Goal: Task Accomplishment & Management: Use online tool/utility

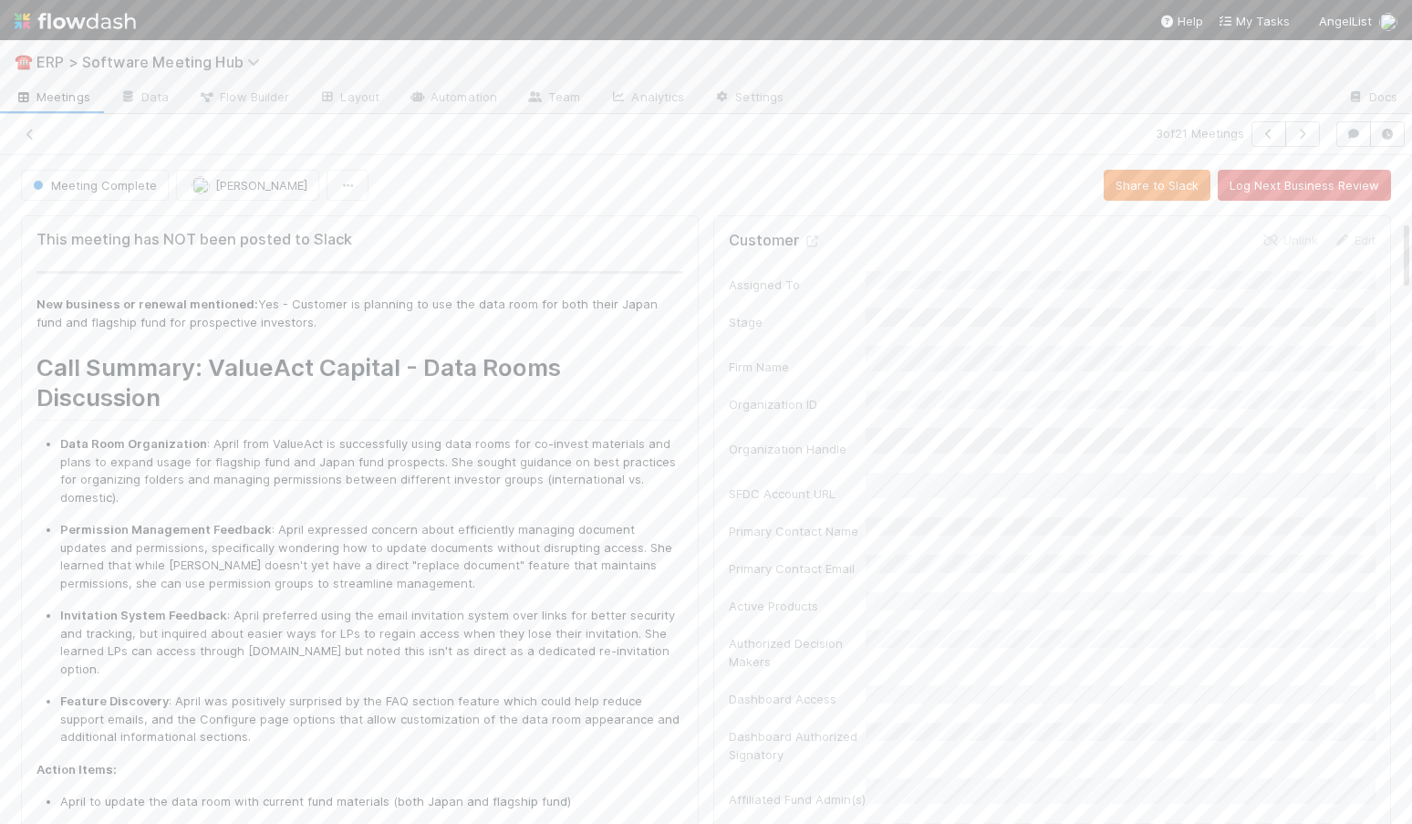
scroll to position [607, 0]
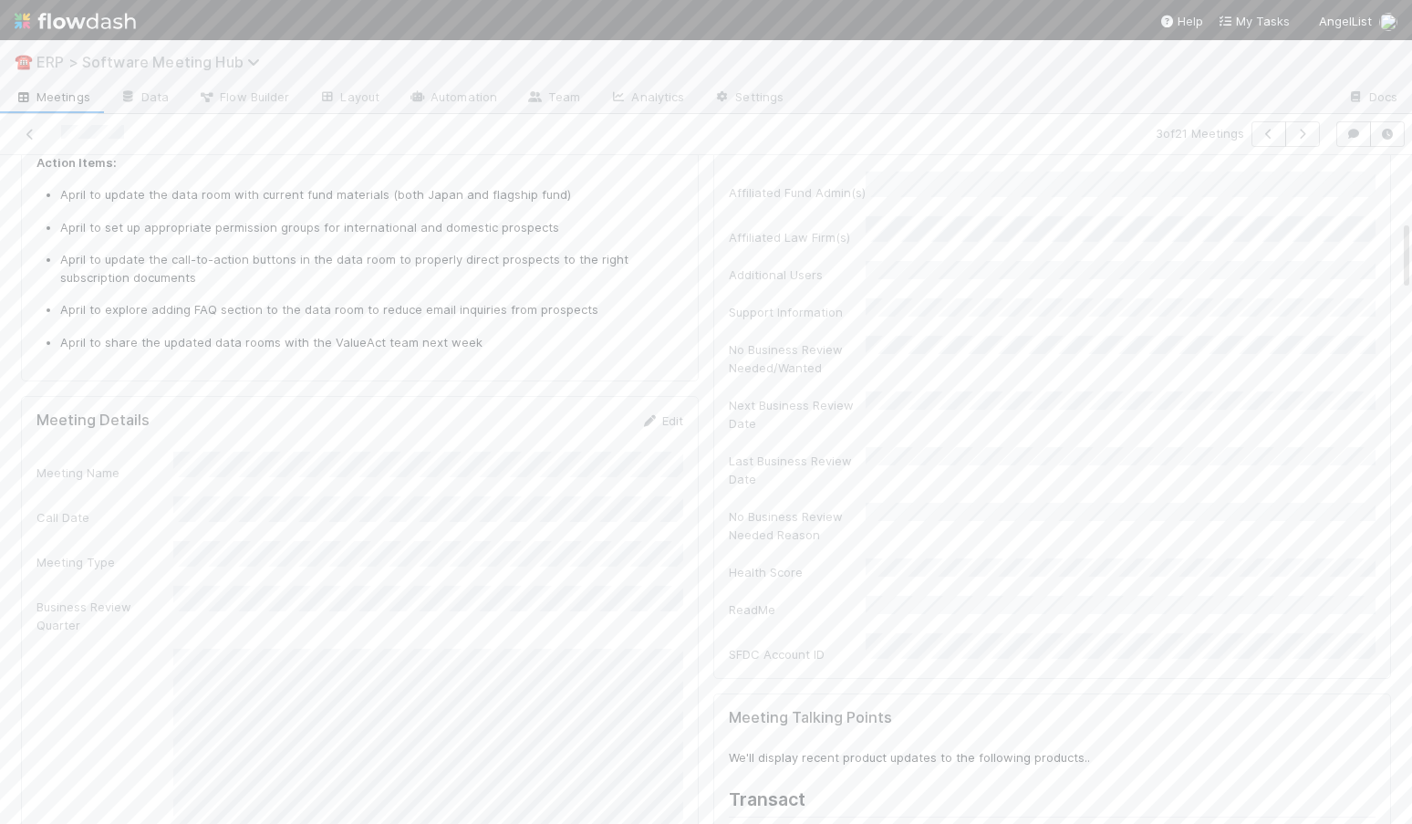
click at [107, 59] on span "ERP > Software Meeting Hub" at bounding box center [152, 62] width 233 height 18
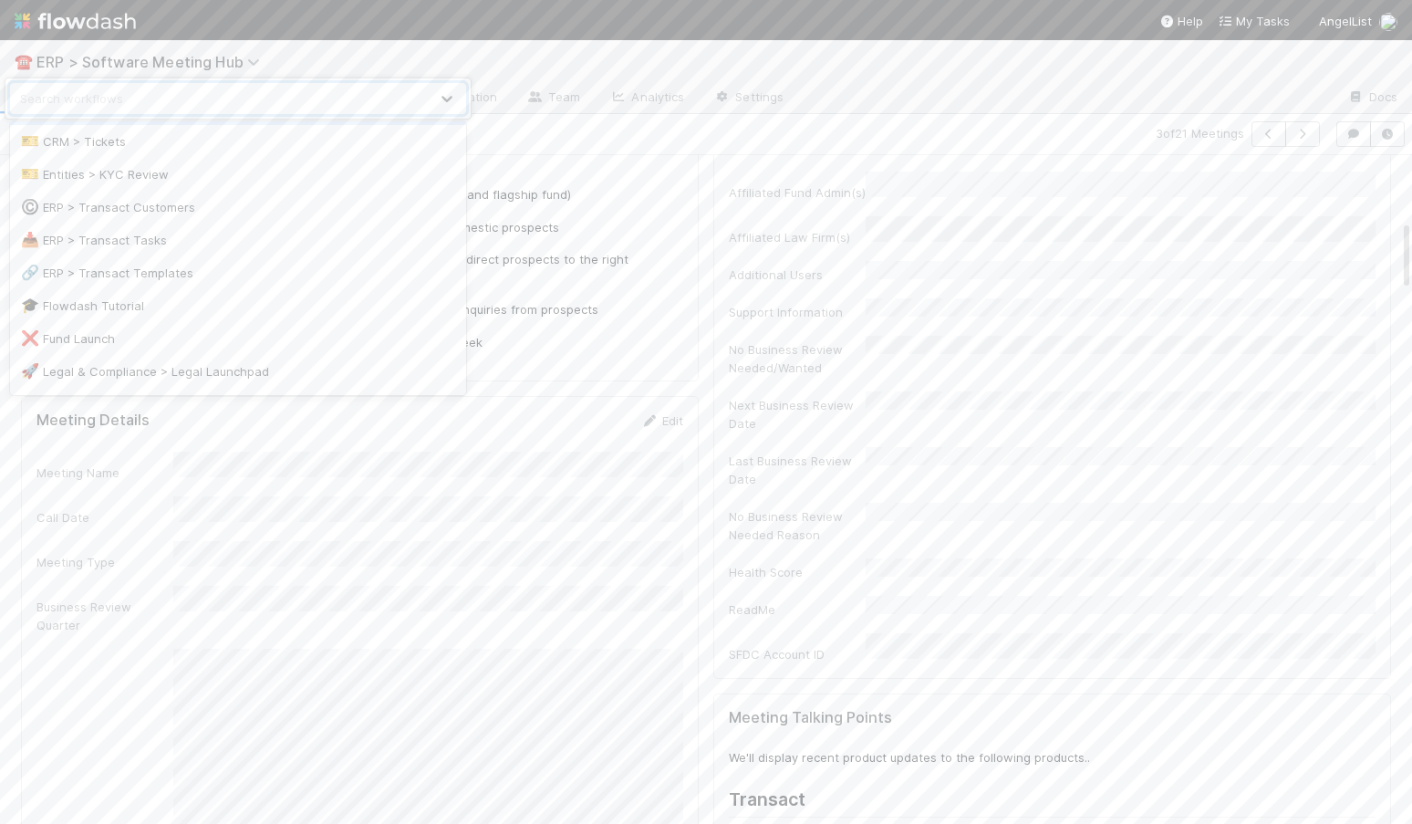
scroll to position [167, 0]
click at [160, 234] on div "📥 ERP > Transact Tasks" at bounding box center [238, 237] width 434 height 18
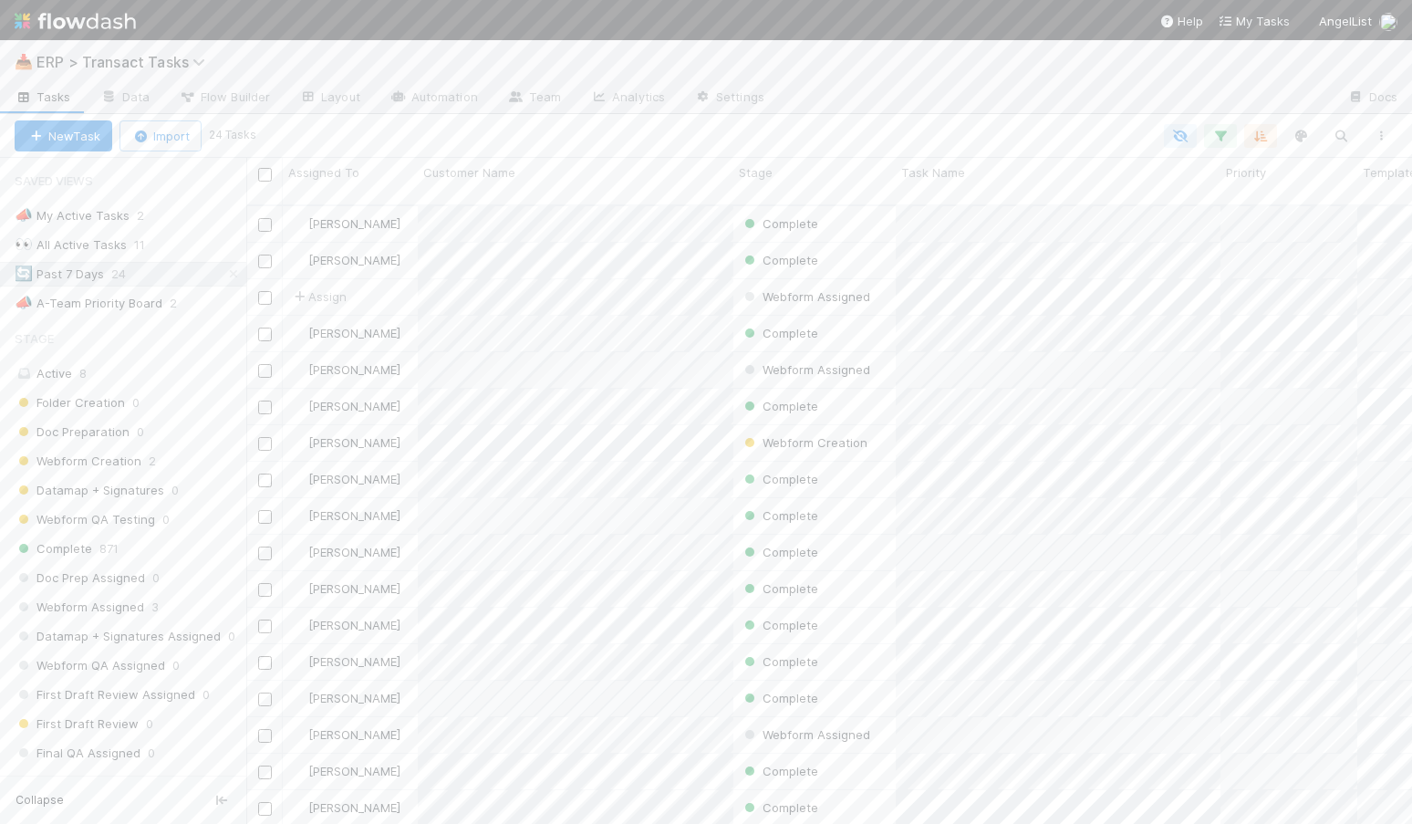
scroll to position [633, 1166]
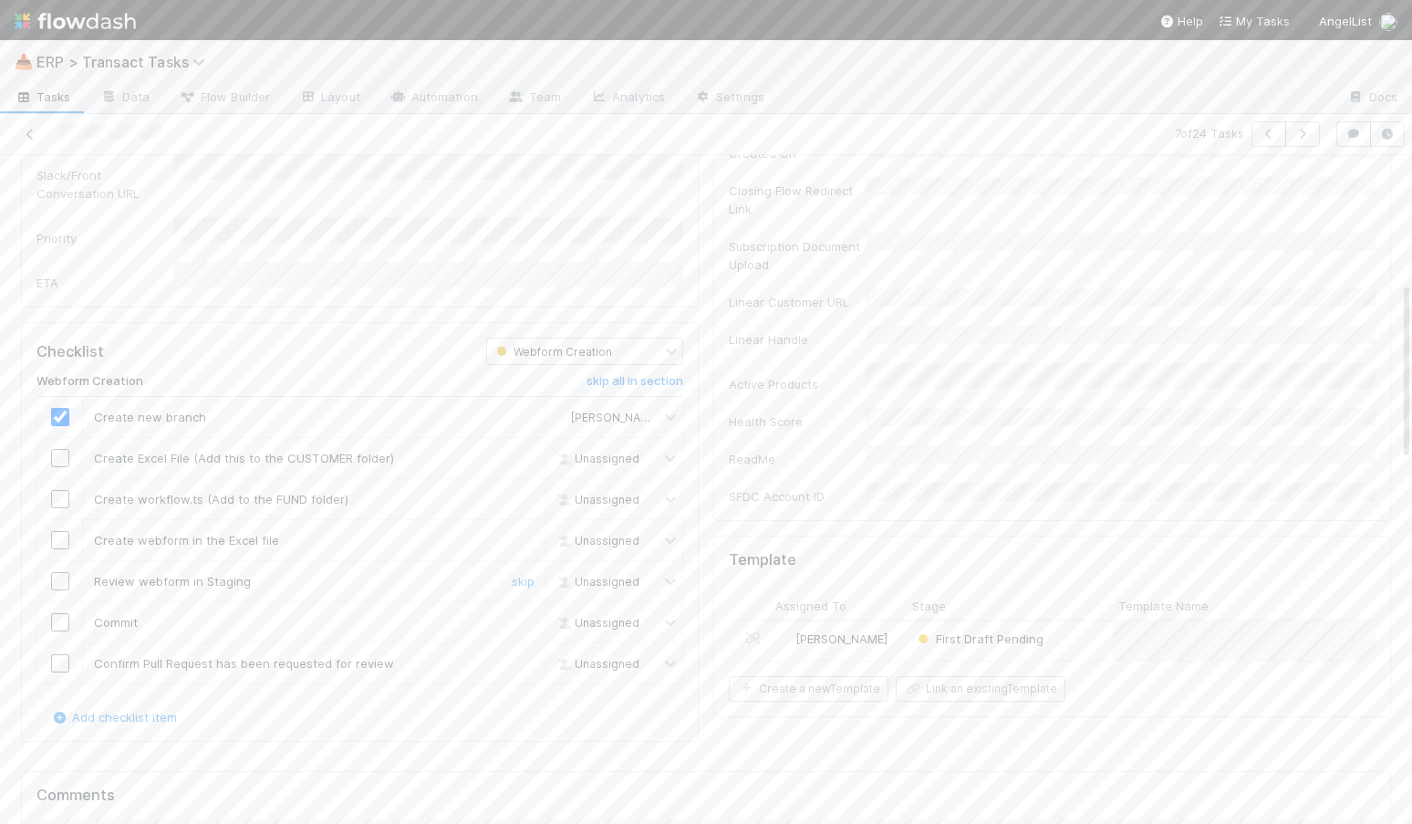
scroll to position [473, 0]
click at [60, 443] on input "checkbox" at bounding box center [60, 452] width 18 height 18
click at [62, 484] on input "checkbox" at bounding box center [60, 493] width 18 height 18
click at [60, 526] on input "checkbox" at bounding box center [60, 535] width 18 height 18
click at [60, 567] on input "checkbox" at bounding box center [60, 576] width 18 height 18
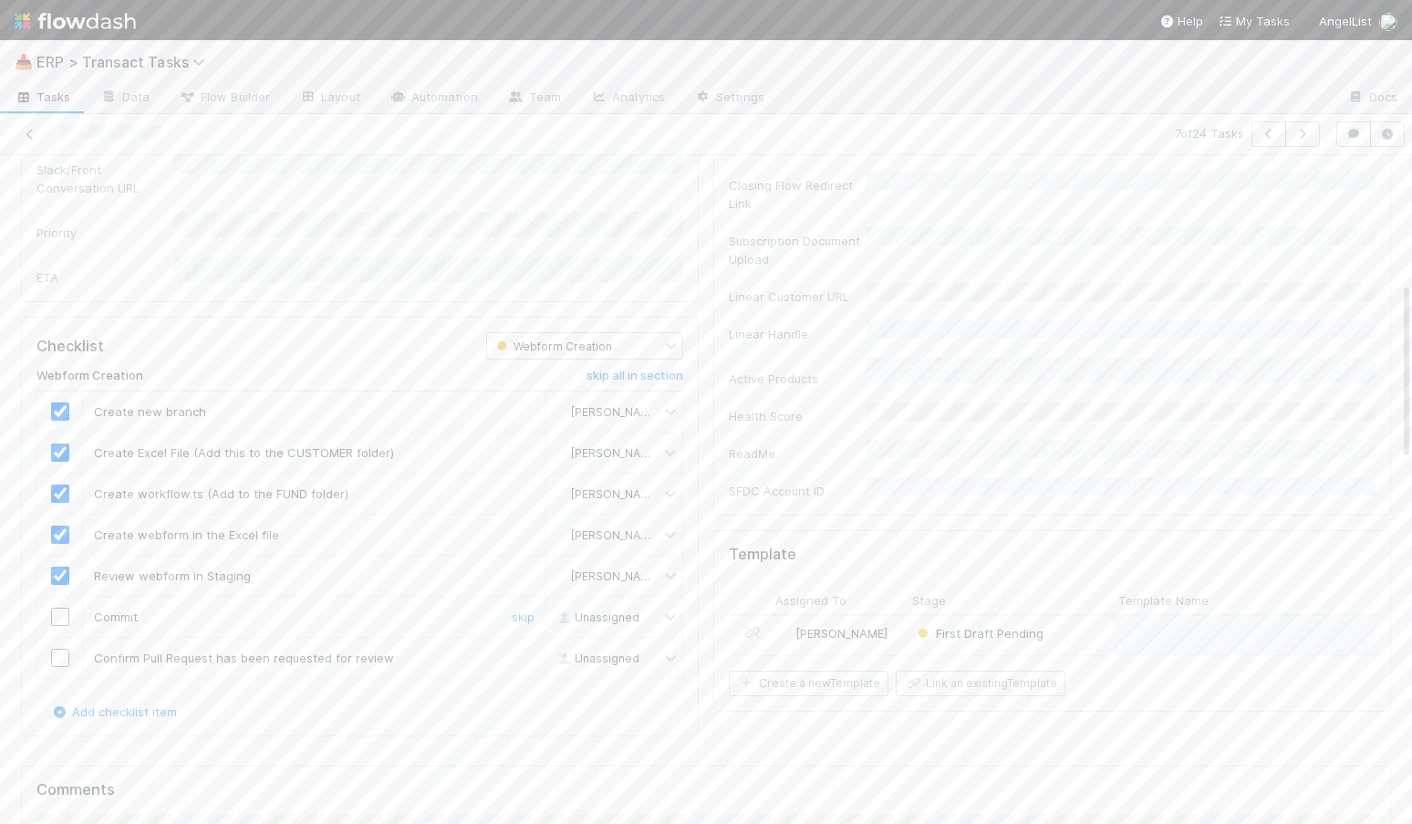
click at [60, 608] on input "checkbox" at bounding box center [60, 617] width 18 height 18
click at [60, 649] on input "checkbox" at bounding box center [60, 658] width 18 height 18
click at [58, 608] on input "checkbox" at bounding box center [60, 617] width 18 height 18
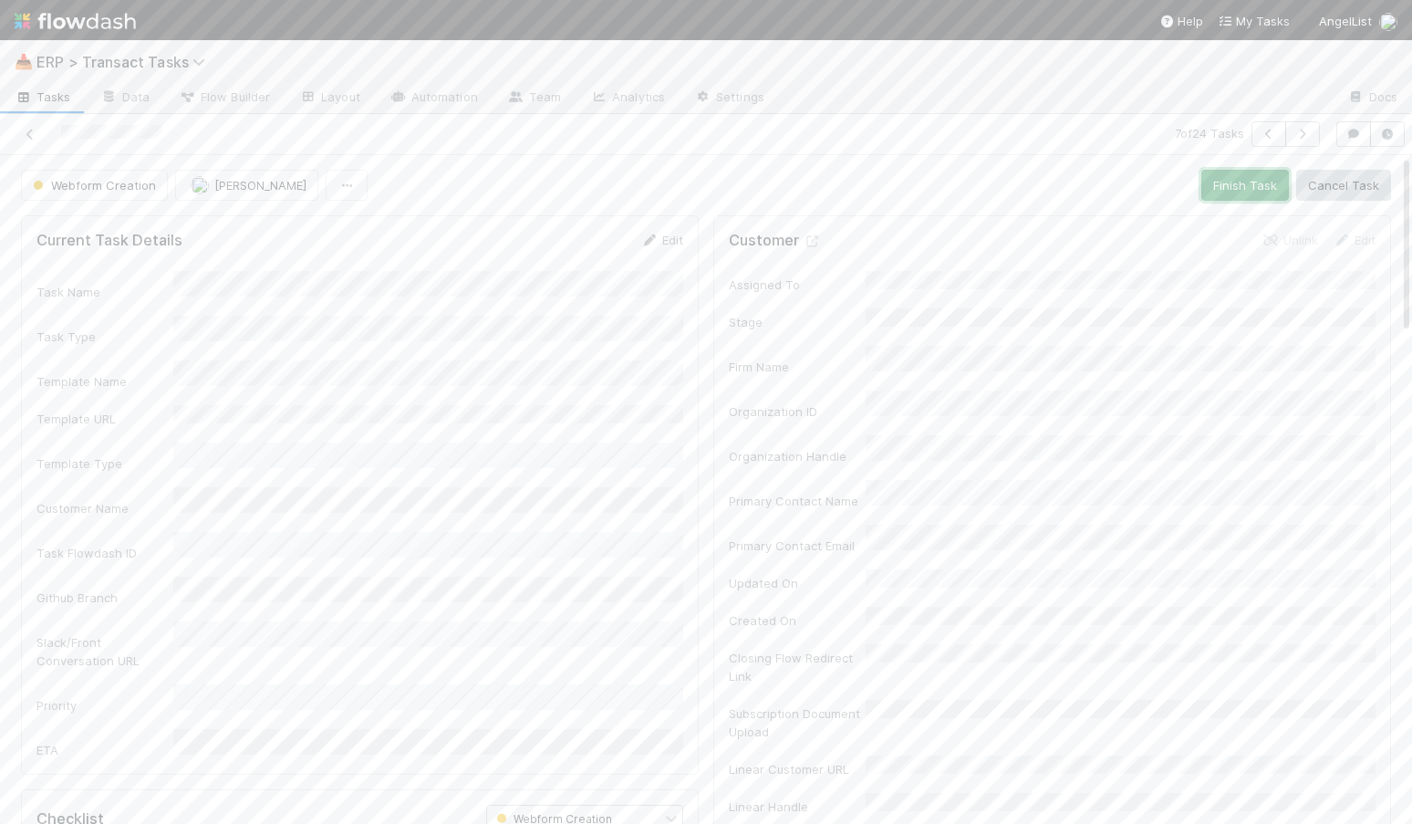
click at [1265, 193] on button "Finish Task" at bounding box center [1246, 185] width 88 height 31
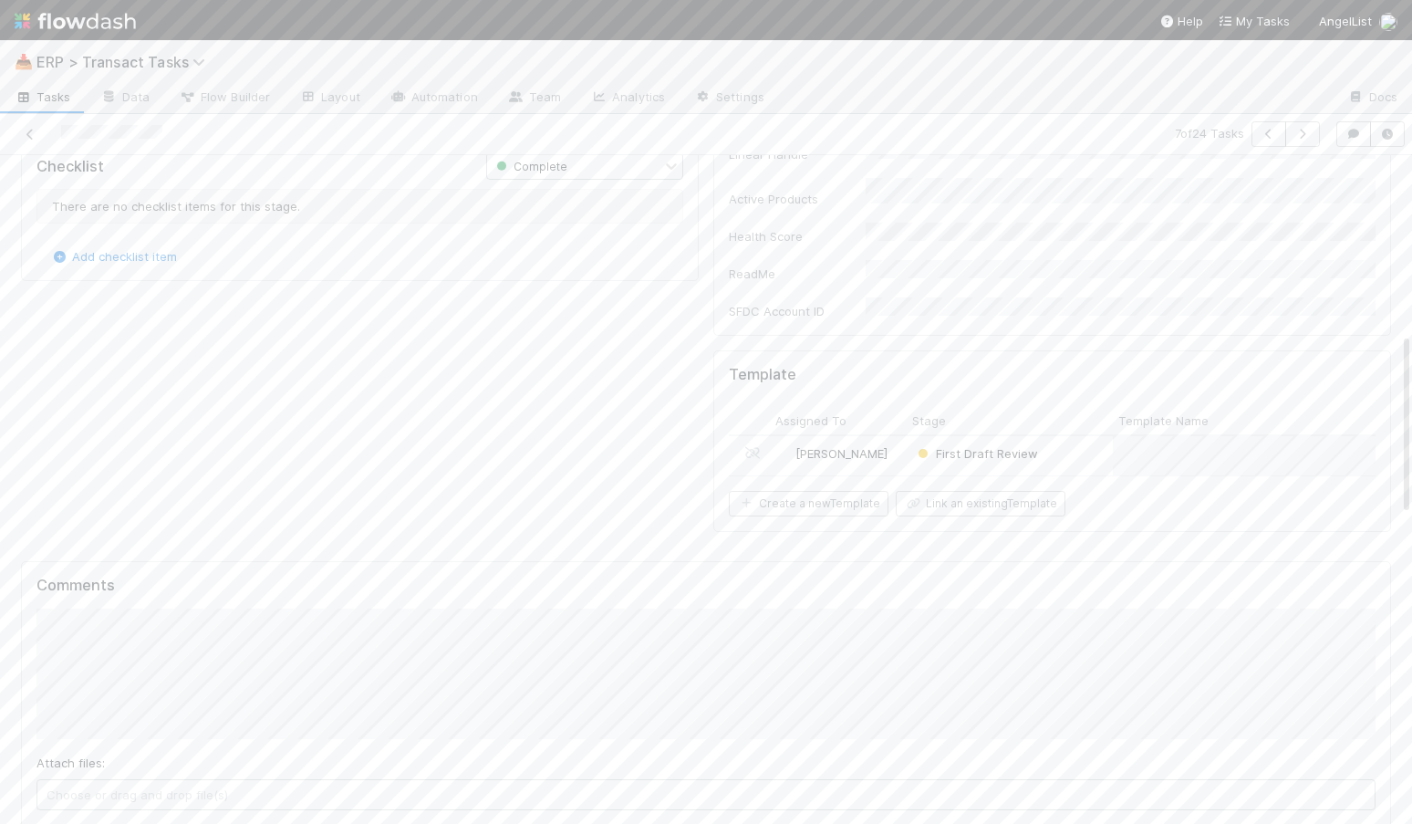
scroll to position [653, 0]
click at [896, 435] on div "[PERSON_NAME]" at bounding box center [838, 454] width 137 height 39
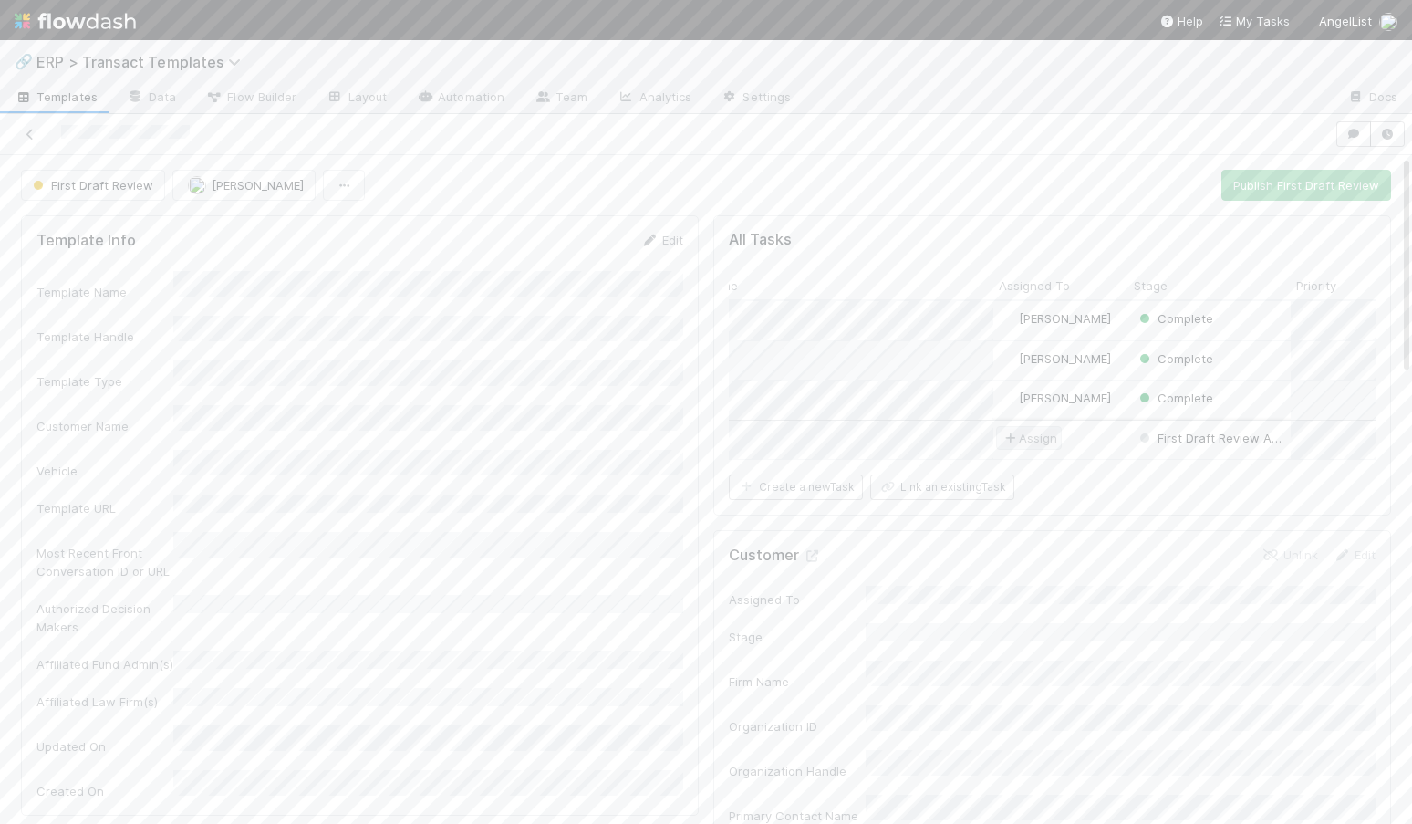
click at [1048, 437] on span "Assign" at bounding box center [1029, 438] width 57 height 18
click at [1106, 469] on span "[PERSON_NAME]" at bounding box center [1075, 476] width 92 height 15
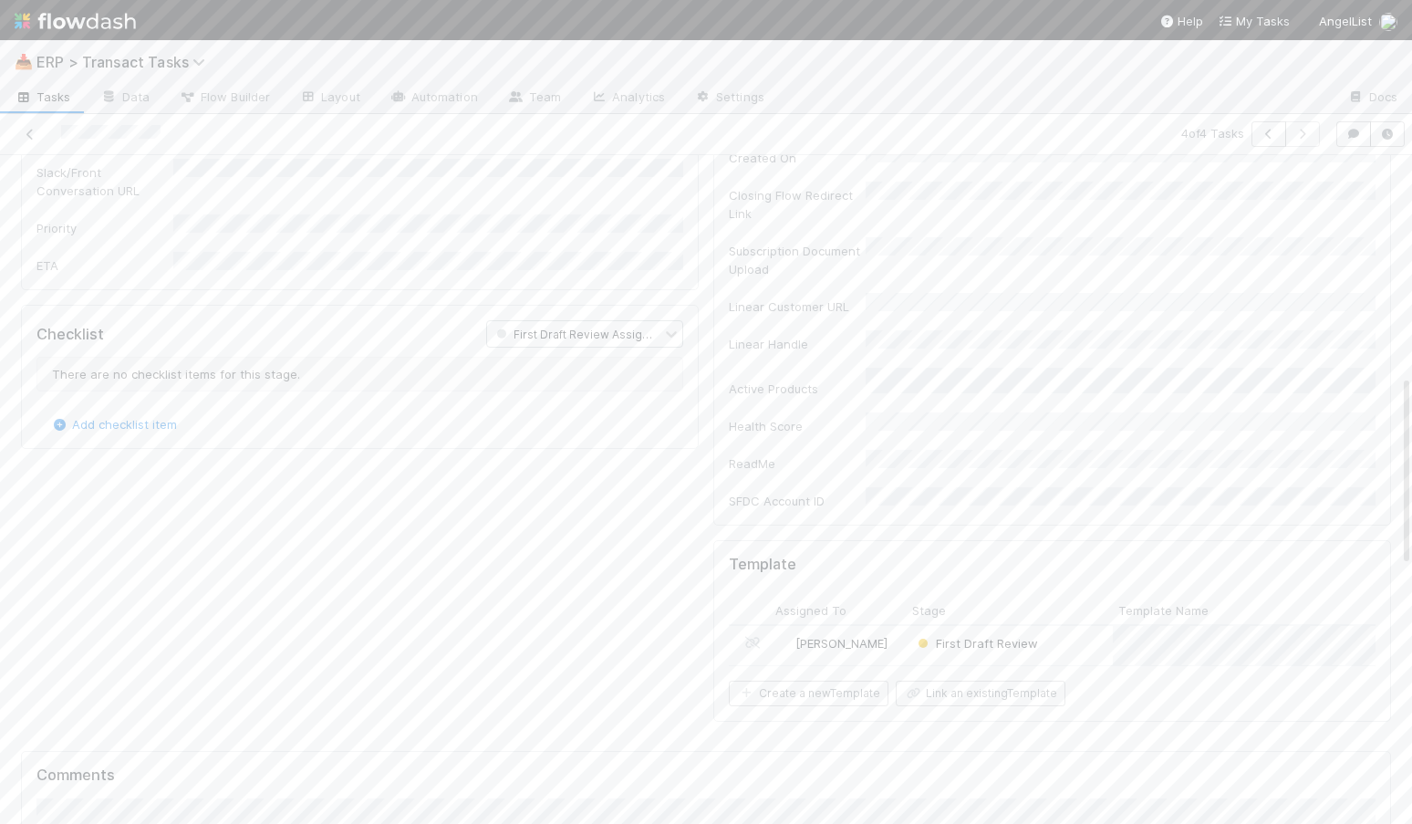
scroll to position [381, 0]
